Goal: Task Accomplishment & Management: Manage account settings

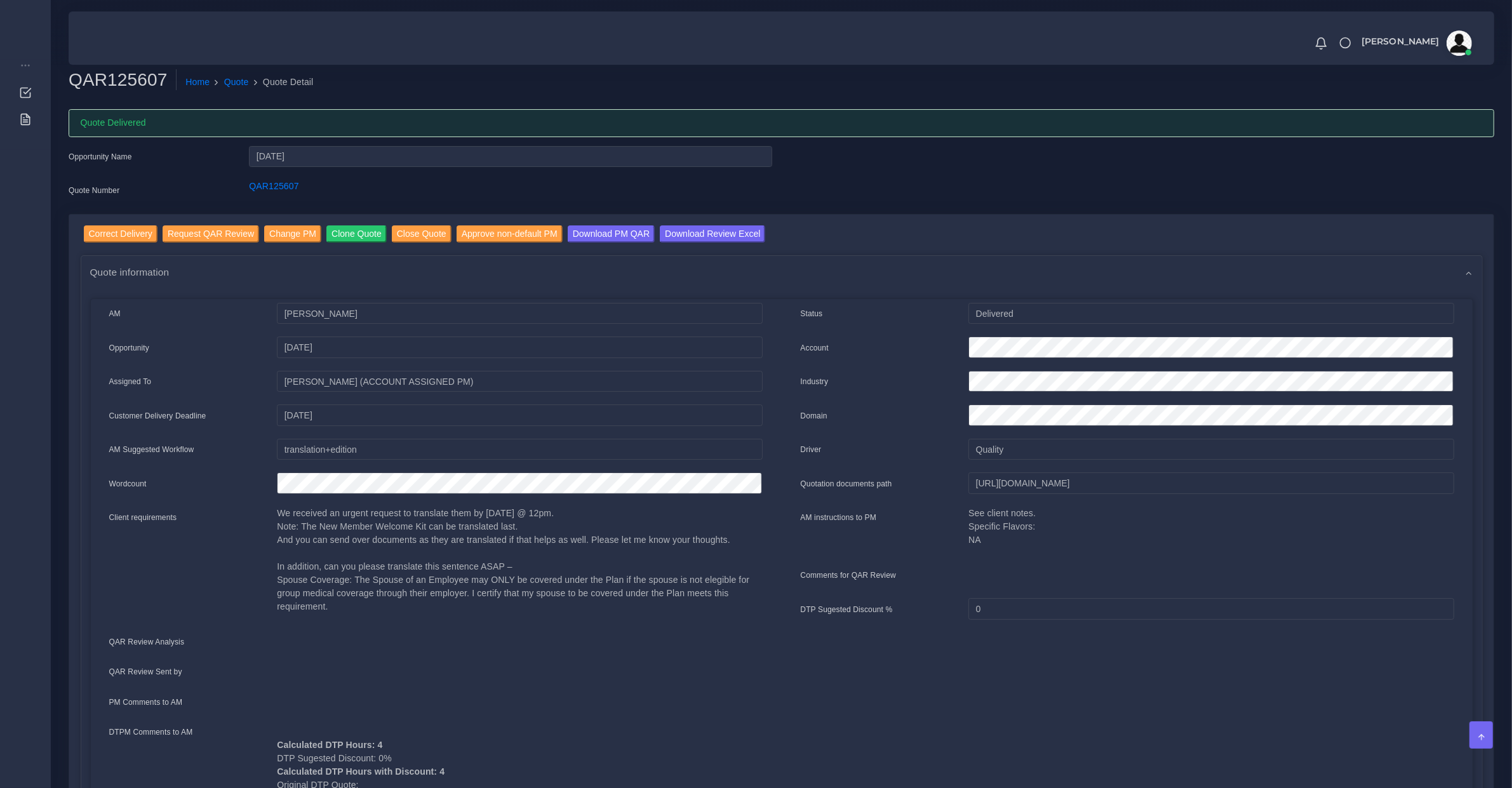
click at [293, 578] on p "We received an urgent request to translate them by Friday @ 12pm. Note: The New…" at bounding box center [519, 560] width 485 height 107
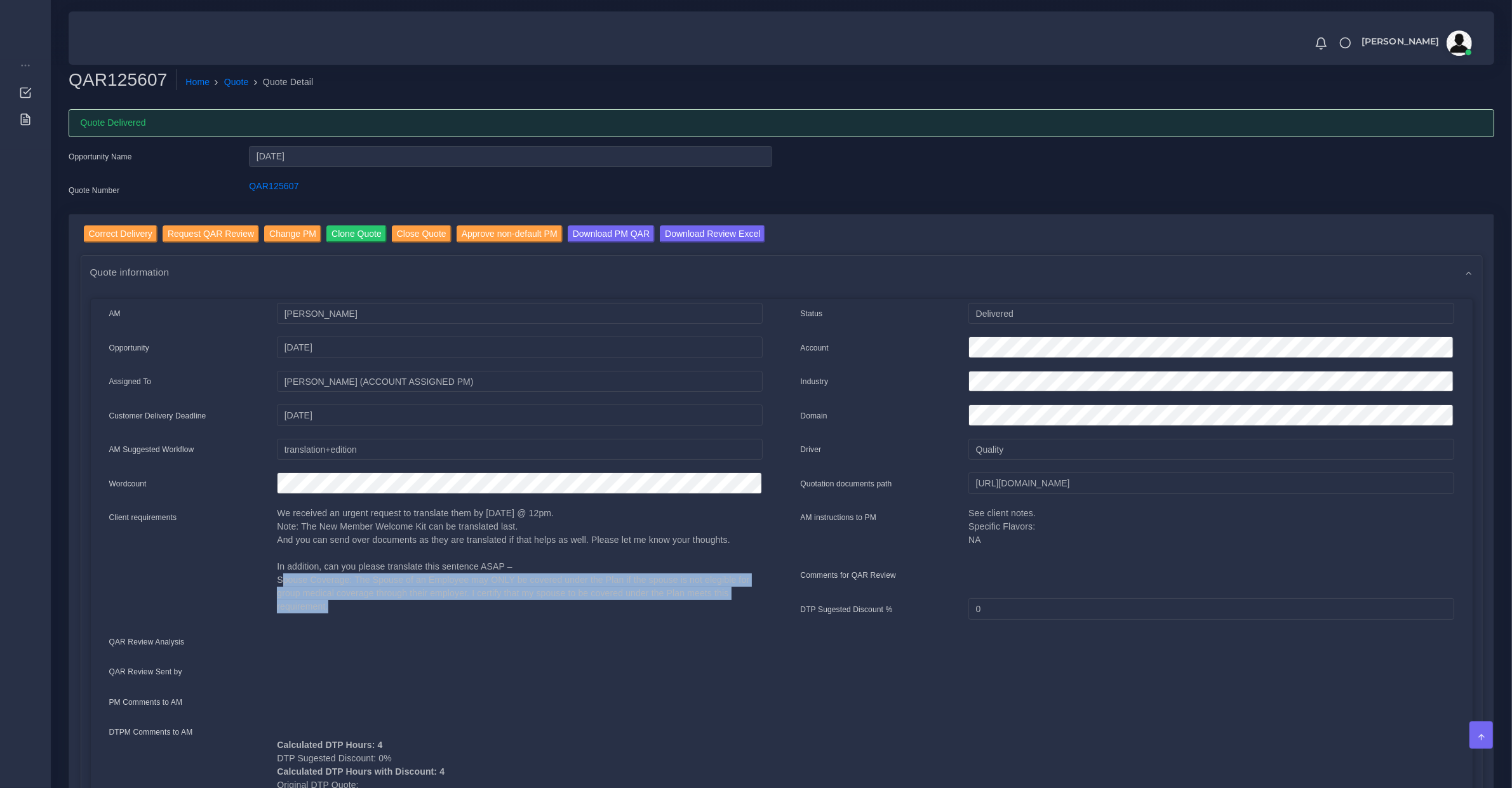
click at [293, 578] on p "We received an urgent request to translate them by Friday @ 12pm. Note: The New…" at bounding box center [519, 560] width 485 height 107
copy div "Spouse Coverage: The Spouse of an Employee may ONLY be covered under the Plan i…"
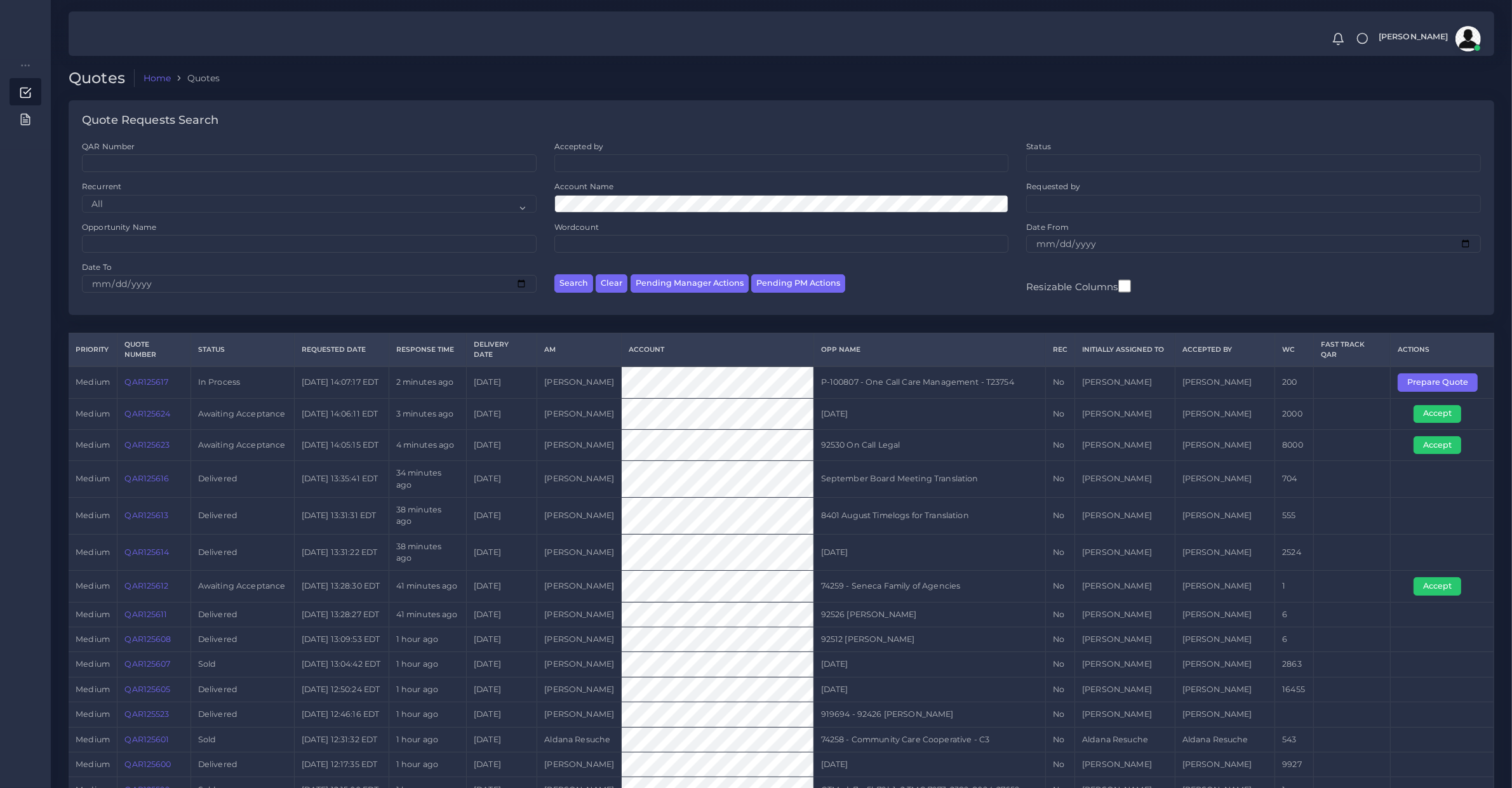
scroll to position [529, 0]
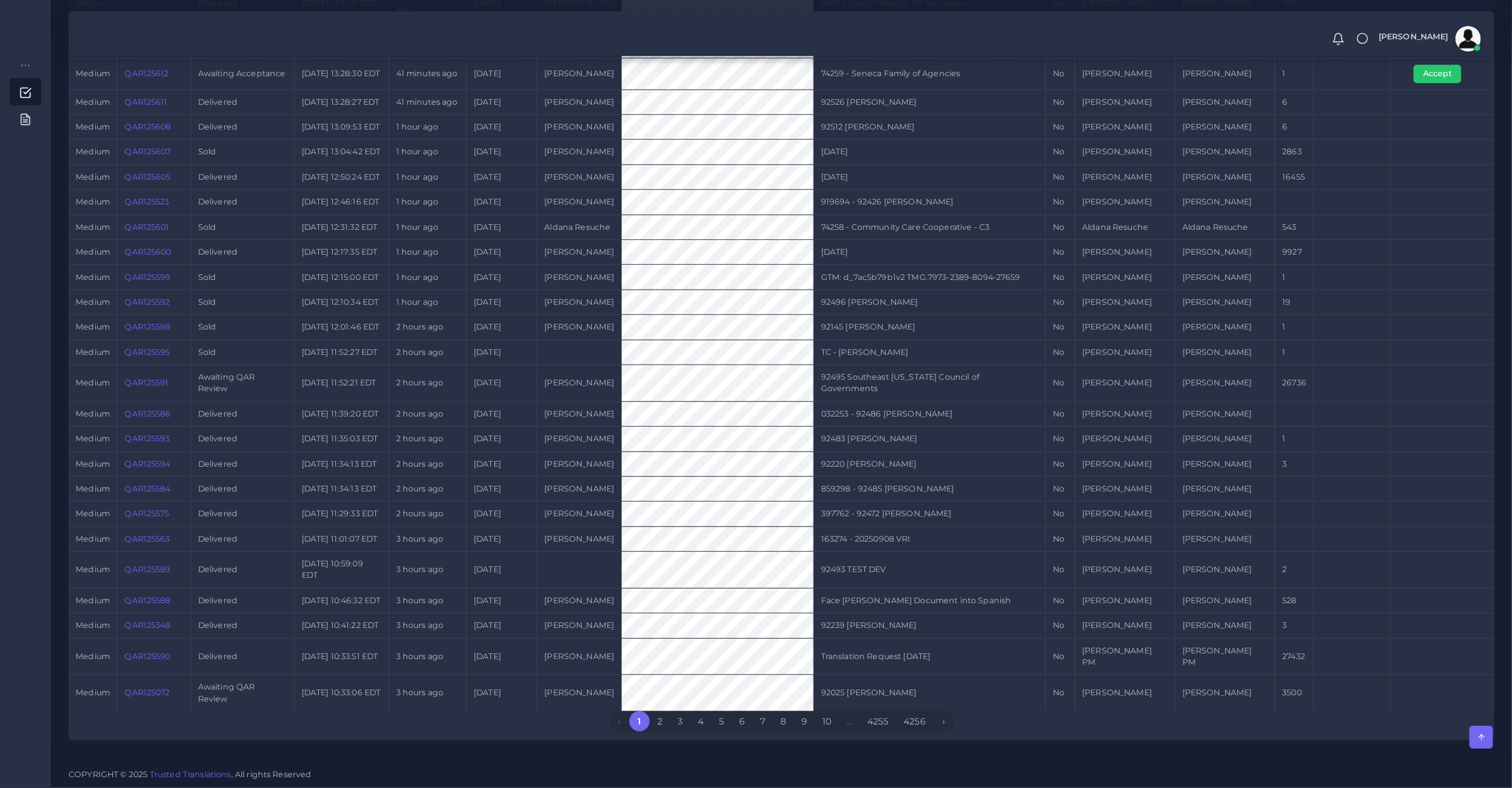
click at [155, 156] on link "QAR125607" at bounding box center [147, 151] width 46 height 10
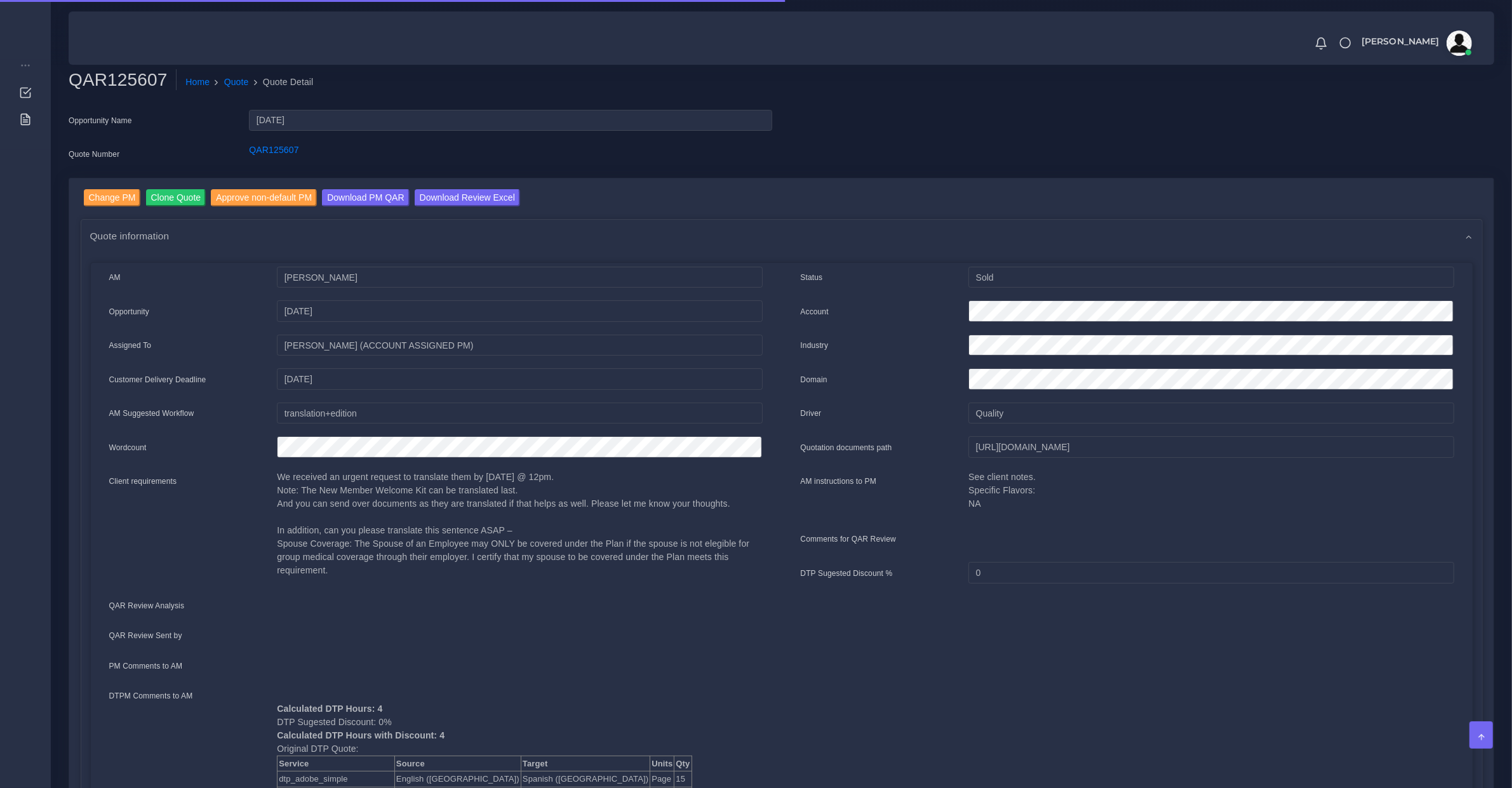
click at [327, 537] on p "We received an urgent request to translate them by [DATE] @ 12pm. Note: The New…" at bounding box center [519, 524] width 485 height 107
click at [327, 537] on p "We received an urgent request to translate them by Friday @ 12pm. Note: The New…" at bounding box center [519, 524] width 485 height 107
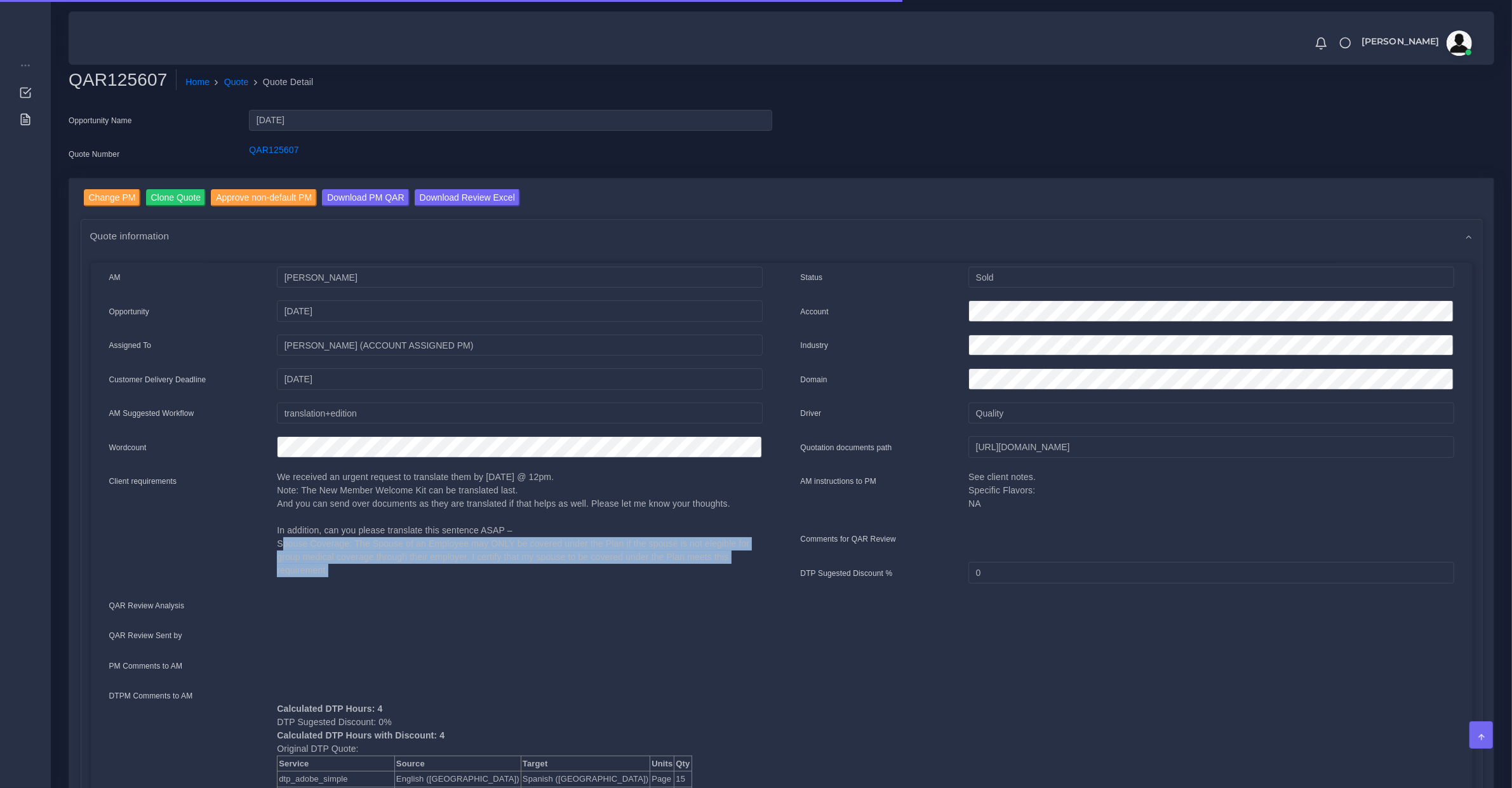
click at [327, 537] on p "We received an urgent request to translate them by Friday @ 12pm. Note: The New…" at bounding box center [519, 524] width 485 height 107
copy div "Spouse Coverage: The Spouse of an Employee may ONLY be covered under the Plan i…"
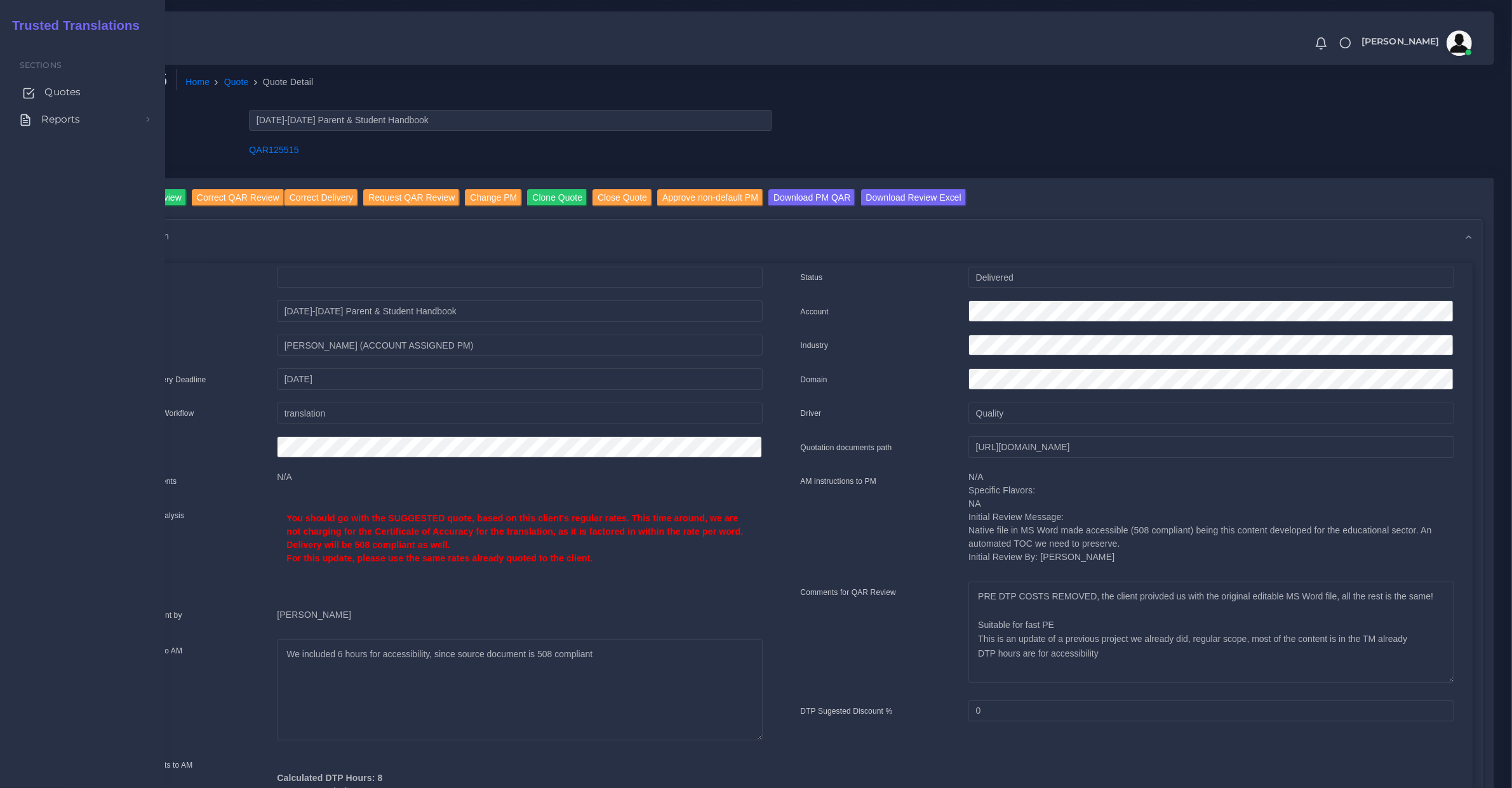
click at [36, 88] on link "Quotes" at bounding box center [82, 92] width 146 height 27
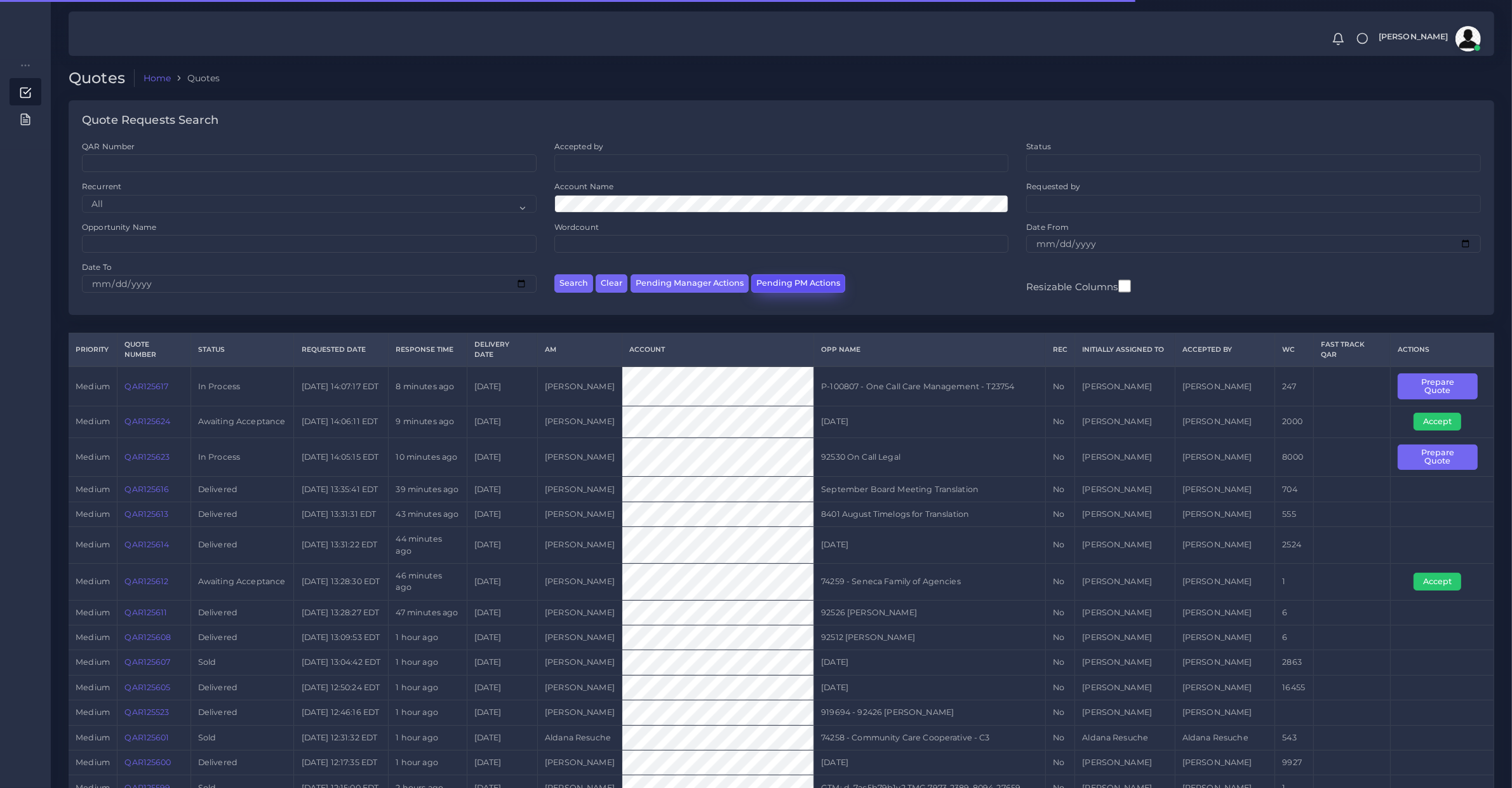
click at [786, 280] on button "Pending PM Actions" at bounding box center [798, 283] width 94 height 18
select select "awaiting_acceptance"
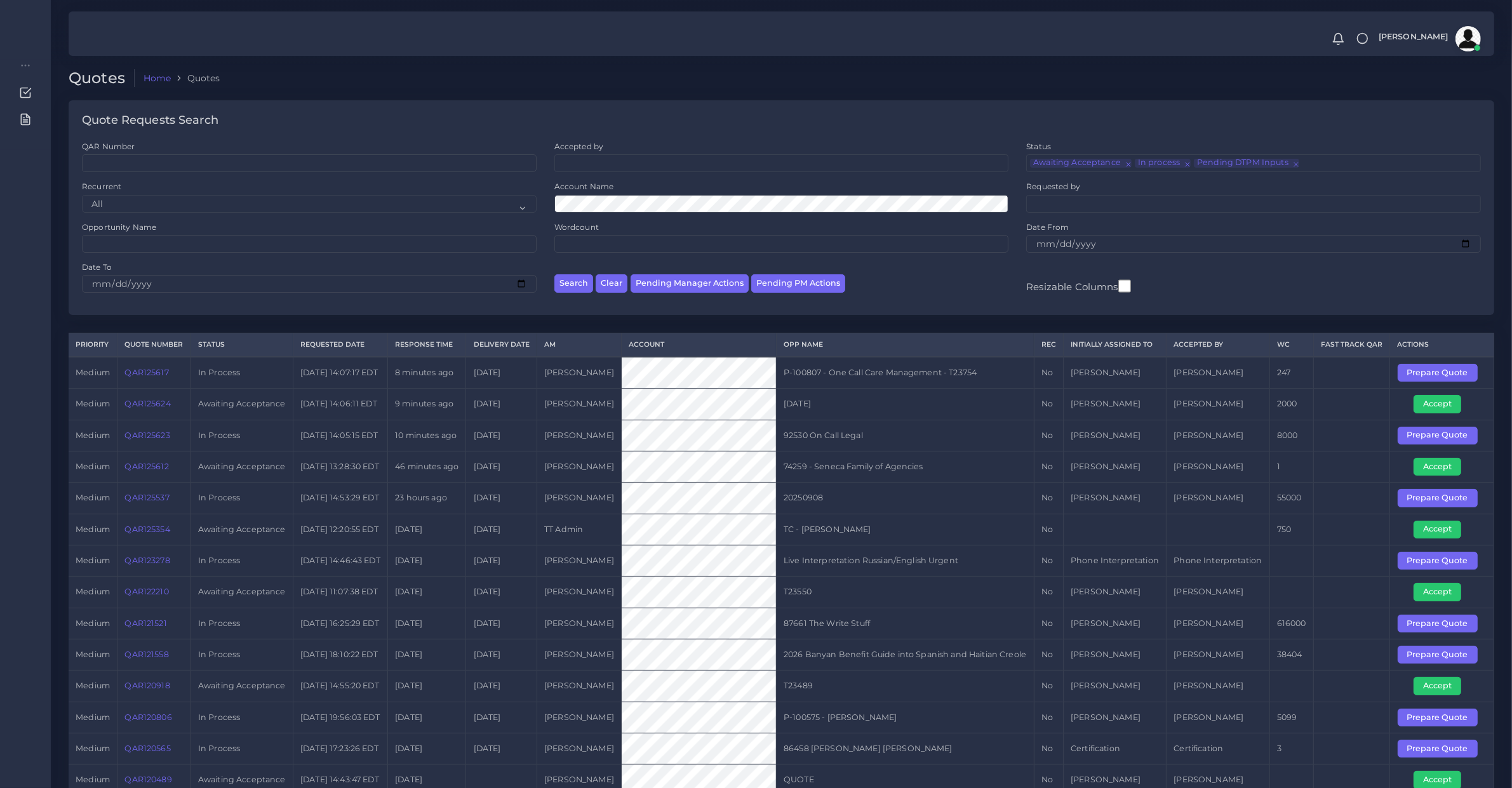
click at [1084, 205] on ul at bounding box center [1254, 203] width 453 height 14
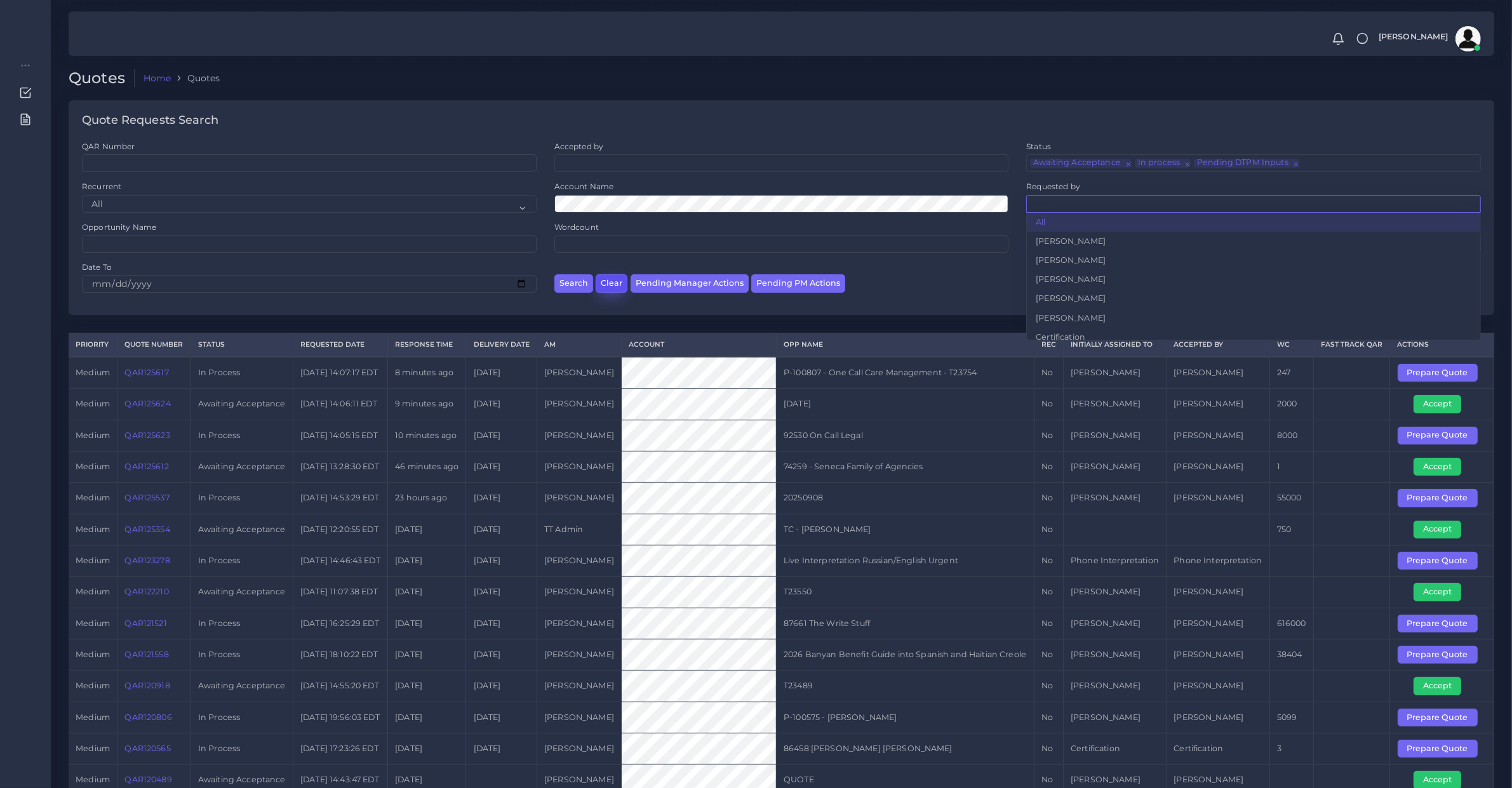
click at [604, 287] on button "Clear" at bounding box center [612, 283] width 32 height 18
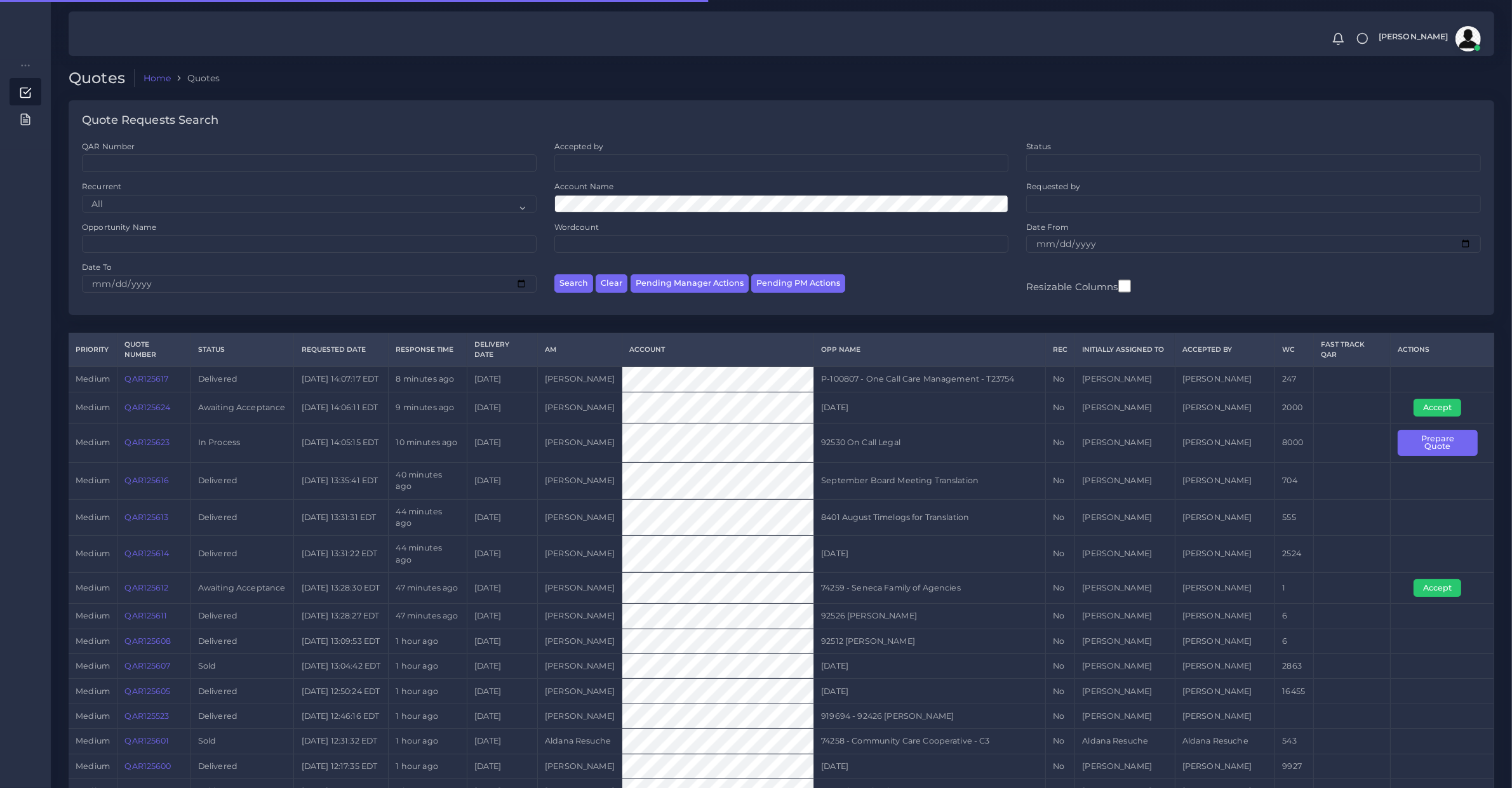
click at [1049, 197] on ul at bounding box center [1254, 203] width 453 height 14
type input "guill"
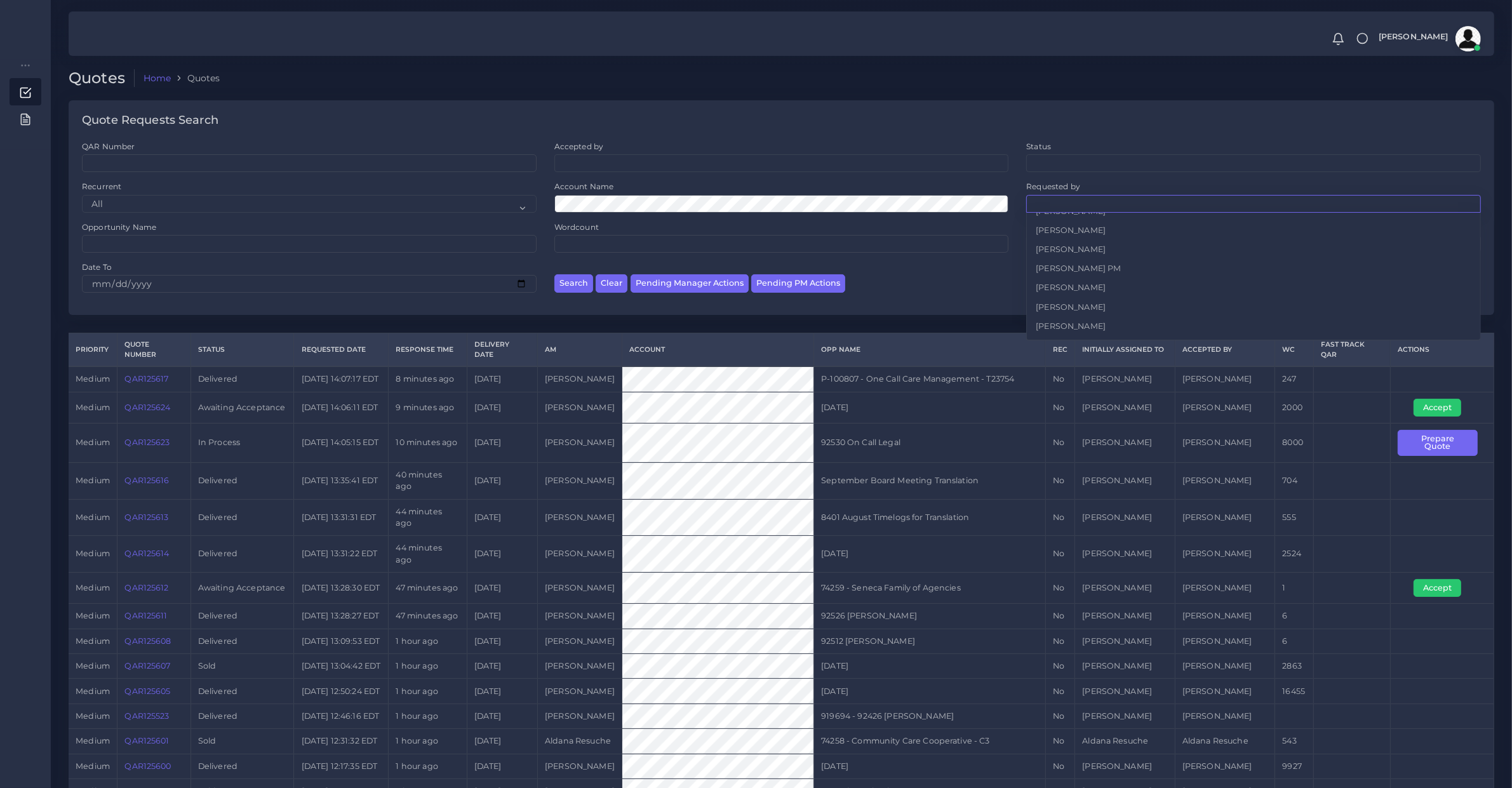
scroll to position [621, 0]
click at [1064, 135] on div "Quote Requests Search" at bounding box center [781, 120] width 1426 height 40
click at [713, 288] on button "Pending Manager Actions" at bounding box center [689, 283] width 118 height 18
select select "awaiting_manager_initial_review"
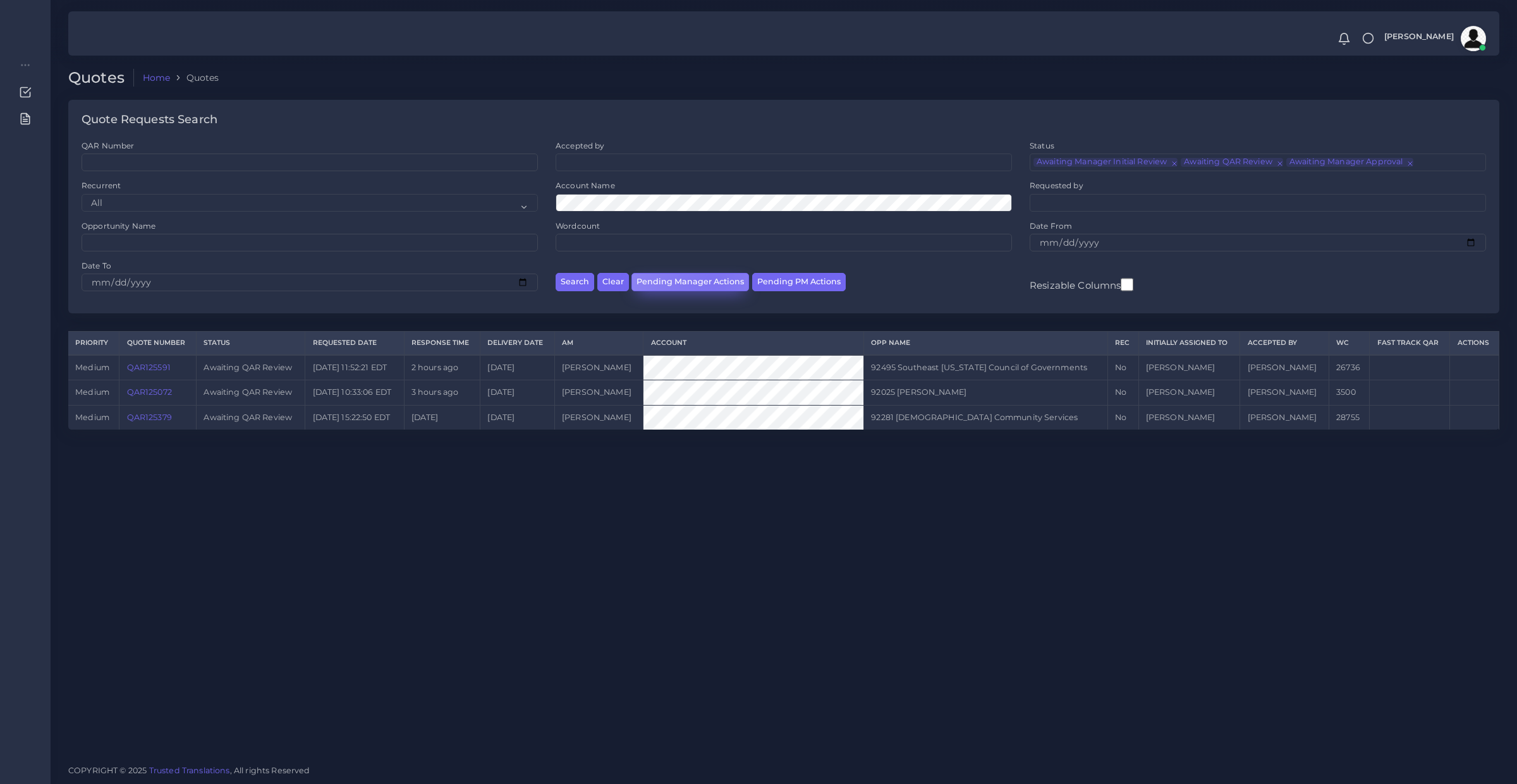
click at [712, 280] on button "Pending Manager Actions" at bounding box center [689, 282] width 118 height 18
select select "awaiting_manager_initial_review"
click at [778, 273] on button "Pending PM Actions" at bounding box center [798, 282] width 94 height 18
select select "awaiting_acceptance"
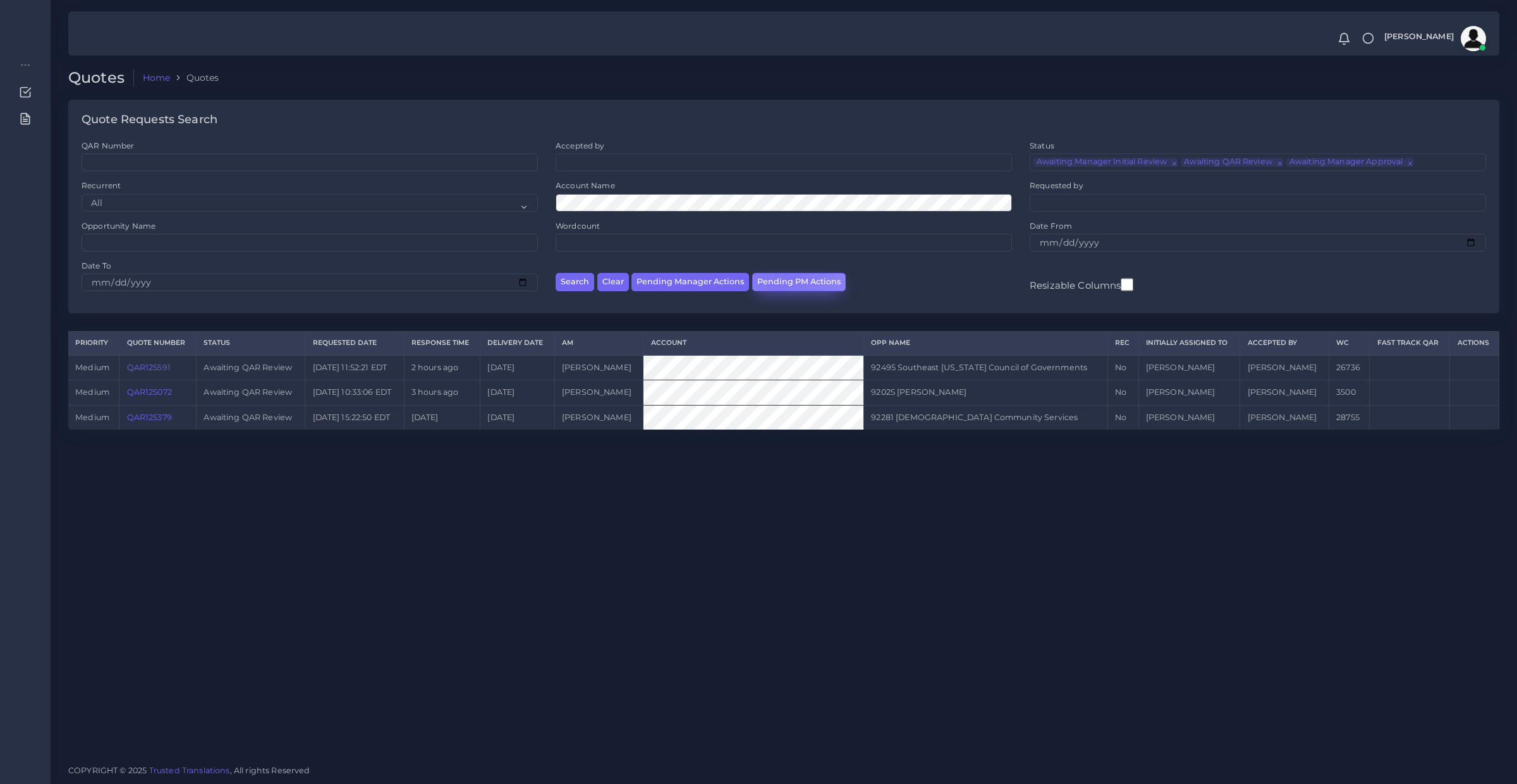
scroll to position [29, 0]
